Goal: Task Accomplishment & Management: Complete application form

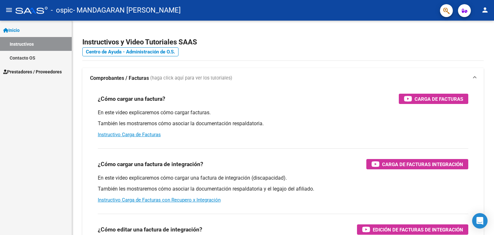
click at [26, 48] on link "Instructivos" at bounding box center [36, 44] width 72 height 14
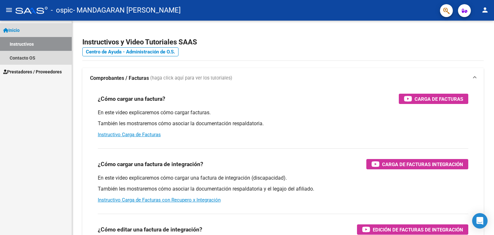
click at [24, 41] on link "Instructivos" at bounding box center [36, 44] width 72 height 14
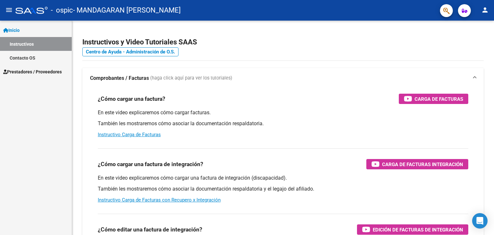
click at [29, 70] on span "Prestadores / Proveedores" at bounding box center [32, 71] width 59 height 7
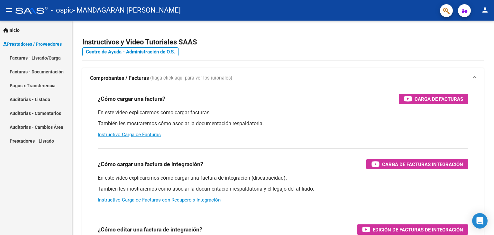
click at [44, 56] on link "Facturas - Listado/Carga" at bounding box center [36, 58] width 72 height 14
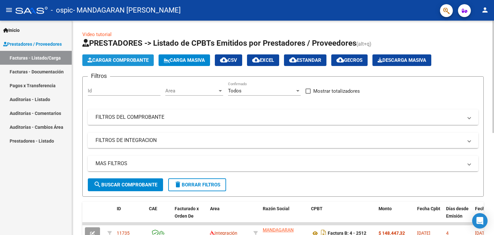
click at [114, 58] on span "Cargar Comprobante" at bounding box center [118, 60] width 61 height 6
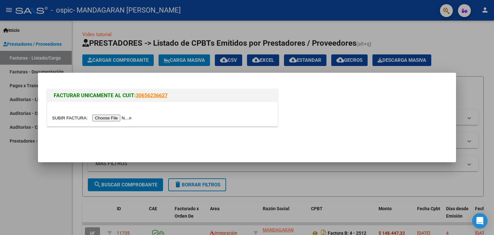
click at [121, 114] on div at bounding box center [162, 117] width 221 height 7
click at [121, 116] on input "file" at bounding box center [92, 118] width 81 height 7
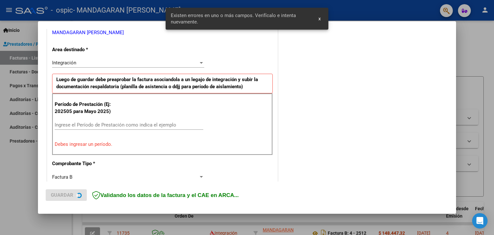
scroll to position [135, 0]
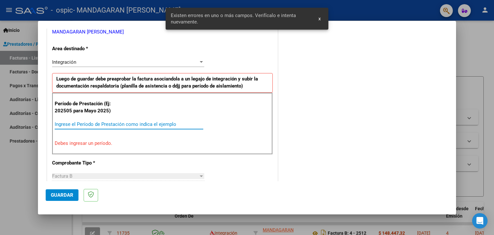
click at [109, 123] on input "Ingrese el Período de Prestación como indica el ejemplo" at bounding box center [129, 124] width 149 height 6
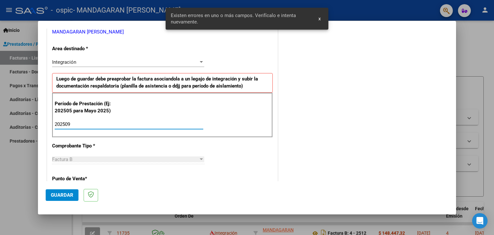
type input "202509"
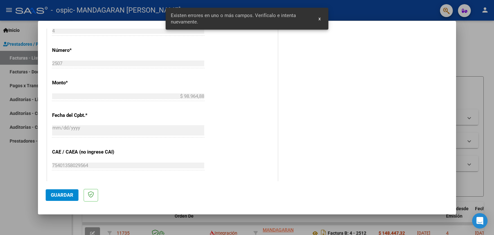
scroll to position [360, 0]
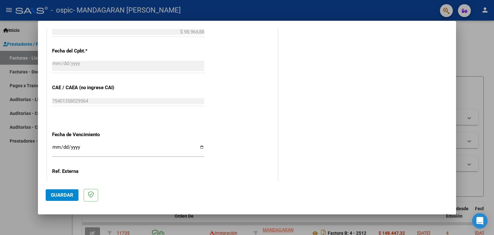
click at [56, 146] on input "Ingresar la fecha" at bounding box center [128, 149] width 152 height 10
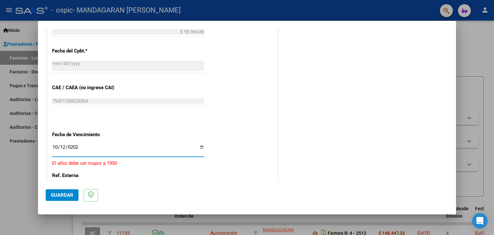
type input "[DATE]"
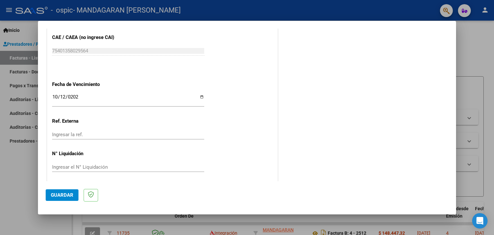
scroll to position [413, 0]
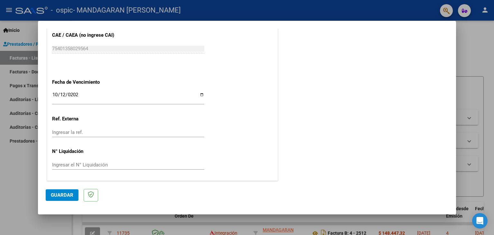
click at [65, 192] on span "Guardar" at bounding box center [62, 195] width 23 height 6
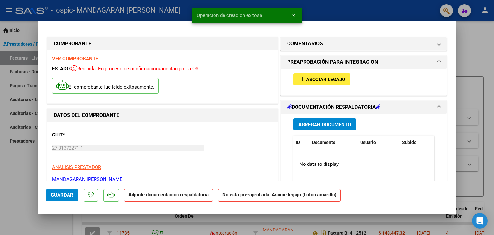
click at [316, 80] on span "Asociar Legajo" at bounding box center [325, 80] width 39 height 6
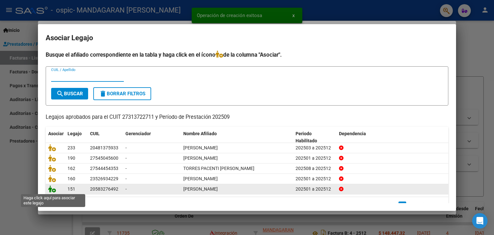
click at [53, 189] on icon at bounding box center [52, 188] width 8 height 7
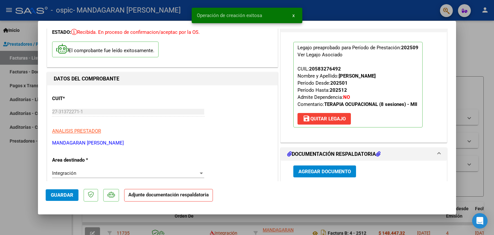
scroll to position [64, 0]
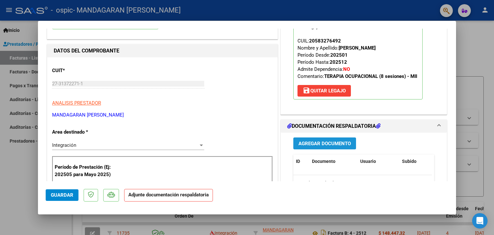
click at [324, 146] on span "Agregar Documento" at bounding box center [325, 144] width 52 height 6
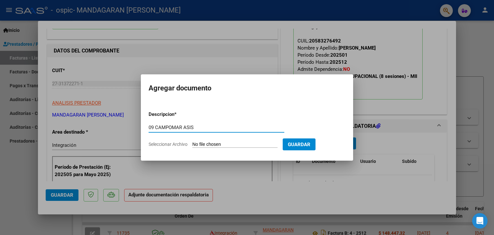
type input "09 CAMPOMAR ASIS"
click at [230, 146] on input "Seleccionar Archivo" at bounding box center [234, 145] width 85 height 6
type input "C:\fakepath\09 [PERSON_NAME].pdf"
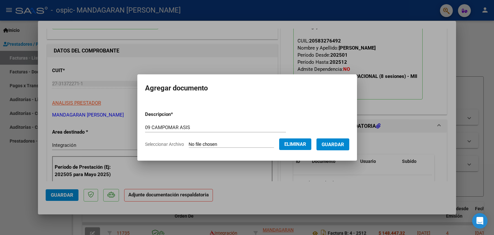
click at [337, 144] on span "Guardar" at bounding box center [333, 145] width 23 height 6
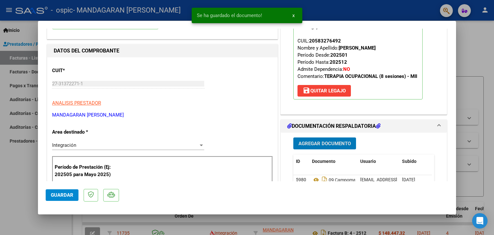
click at [63, 197] on span "Guardar" at bounding box center [62, 195] width 23 height 6
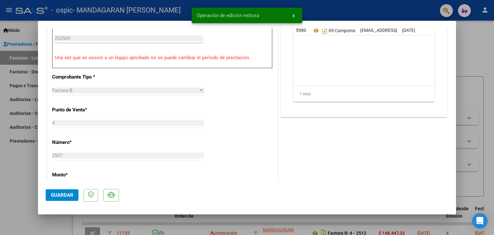
scroll to position [225, 0]
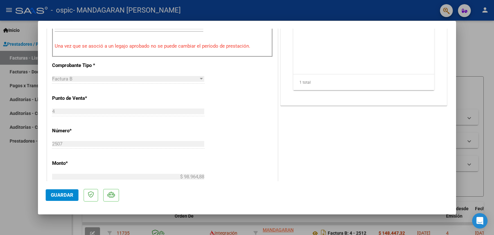
click at [469, 76] on div at bounding box center [247, 117] width 494 height 235
type input "$ 0,00"
